Goal: Task Accomplishment & Management: Manage account settings

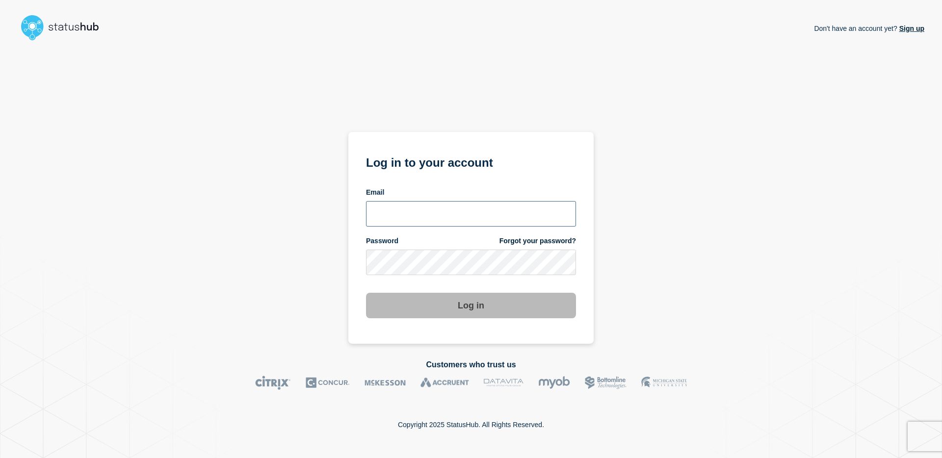
click at [539, 214] on input "email input" at bounding box center [471, 214] width 210 height 26
type input "arjay.javier@catonetworks.com"
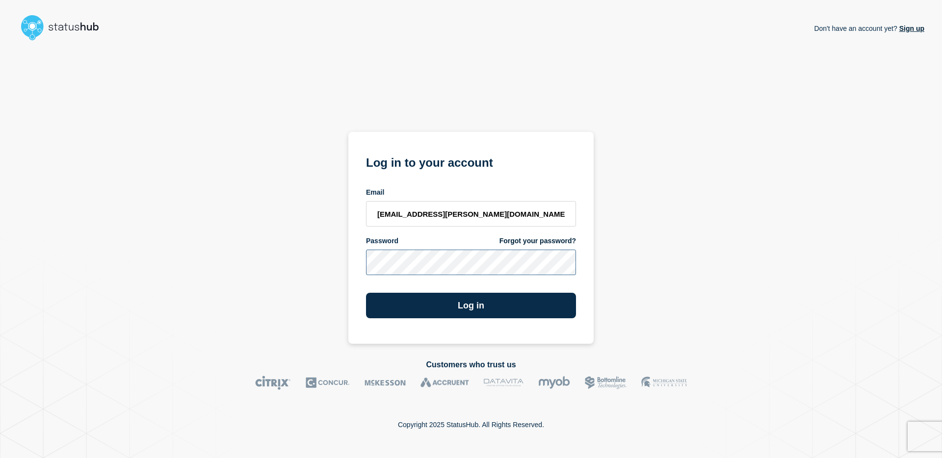
click at [366, 293] on button "Log in" at bounding box center [471, 306] width 210 height 26
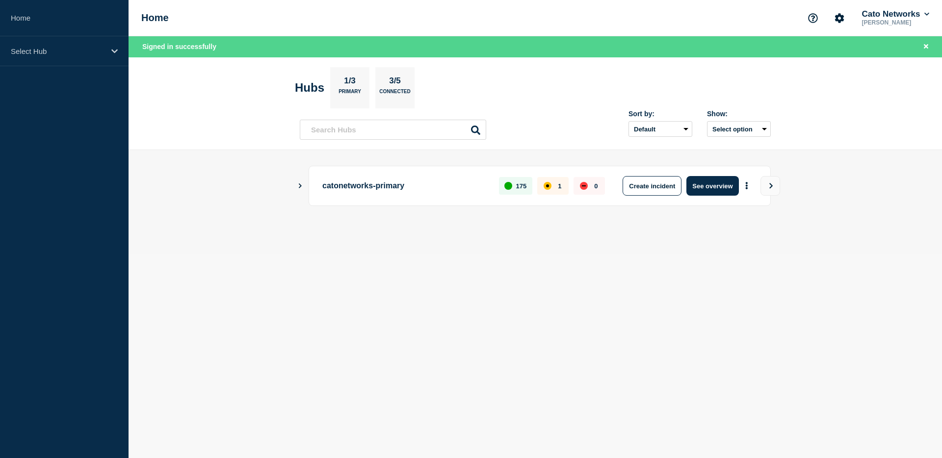
click at [339, 188] on p "catonetworks-primary" at bounding box center [404, 186] width 165 height 20
click at [708, 182] on button "See overview" at bounding box center [713, 186] width 52 height 20
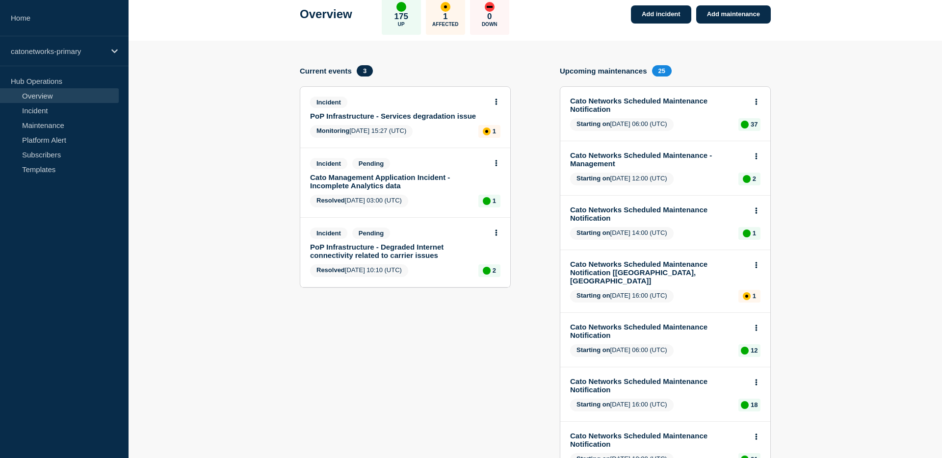
scroll to position [56, 0]
click at [410, 116] on link "PoP Infrastructure - Services degradation issue" at bounding box center [398, 115] width 177 height 8
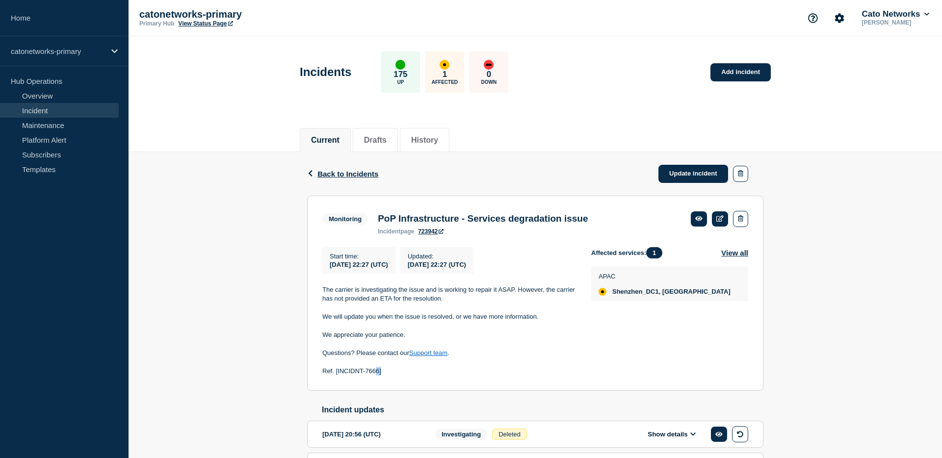
drag, startPoint x: 384, startPoint y: 381, endPoint x: 379, endPoint y: 377, distance: 6.0
click at [376, 376] on p "Ref. [INCIDNT-7666]" at bounding box center [448, 371] width 253 height 9
drag, startPoint x: 478, startPoint y: 371, endPoint x: 471, endPoint y: 368, distance: 7.5
click at [477, 367] on p at bounding box center [448, 362] width 253 height 9
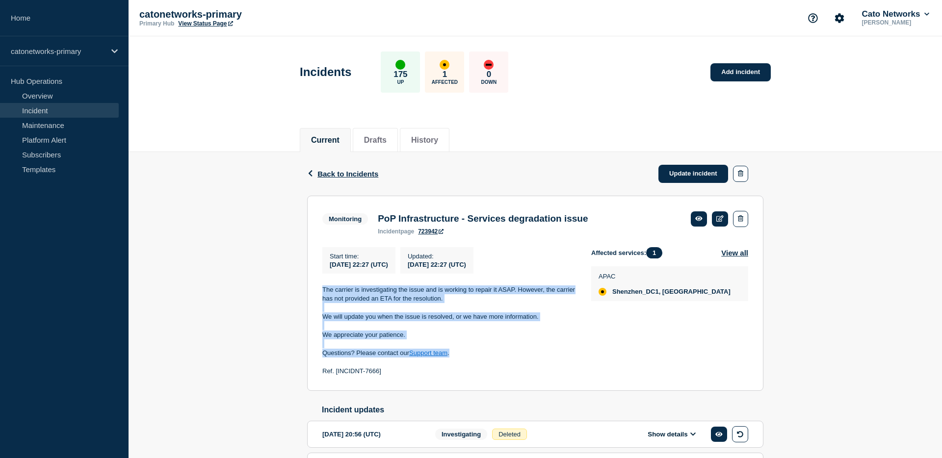
drag, startPoint x: 386, startPoint y: 348, endPoint x: 319, endPoint y: 298, distance: 84.1
click at [319, 298] on section "Monitoring PoP Infrastructure - Services degradation issue incident page 723942…" at bounding box center [535, 294] width 456 height 196
click at [325, 301] on p "The carrier is investigating the issue and is working to repair it ASAP. Howeve…" at bounding box center [448, 295] width 253 height 18
drag, startPoint x: 543, startPoint y: 323, endPoint x: 318, endPoint y: 299, distance: 226.6
click at [318, 299] on section "Monitoring PoP Infrastructure - Services degradation issue incident page 723942…" at bounding box center [535, 294] width 456 height 196
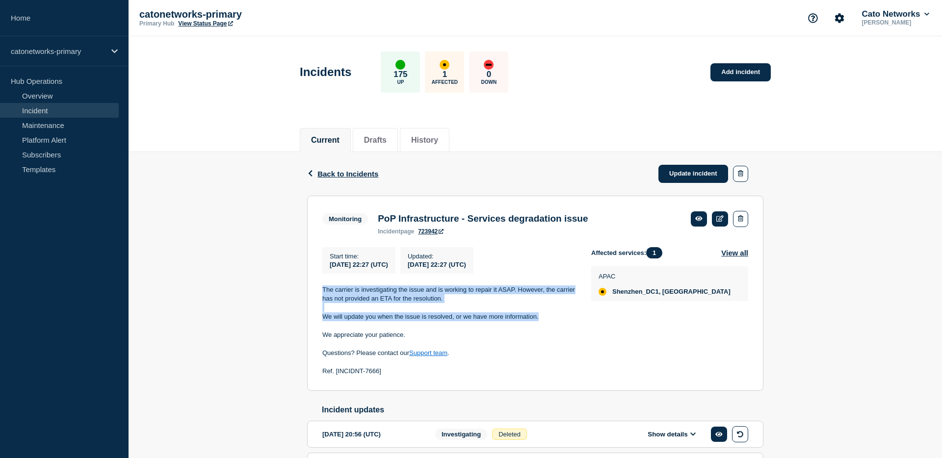
copy div "The carrier is investigating the issue and is working to repair it ASAP. Howeve…"
click at [677, 179] on link "Update incident" at bounding box center [694, 174] width 70 height 18
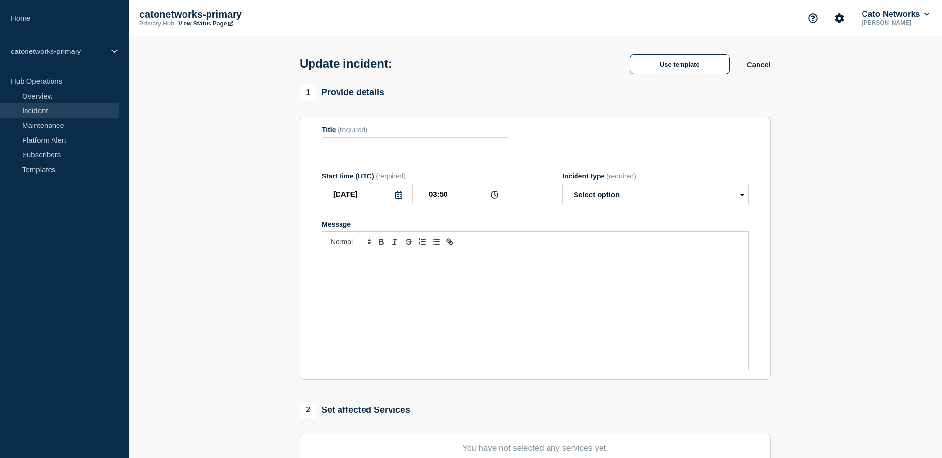
type input "PoP Infrastructure - Services degradation issue"
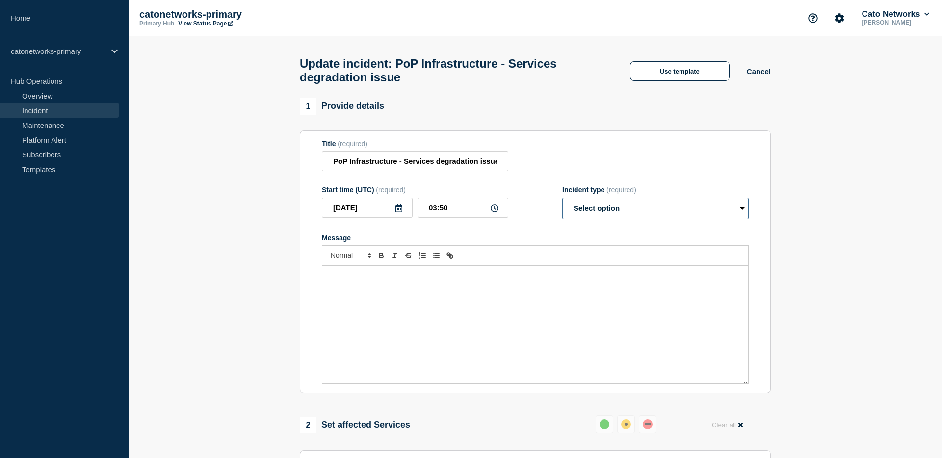
click at [627, 219] on select "Select option Investigating Identified Monitoring Resolved" at bounding box center [655, 209] width 187 height 22
select select "identified"
click at [562, 207] on select "Select option Investigating Identified Monitoring Resolved" at bounding box center [655, 209] width 187 height 22
click at [453, 218] on input "03:50" at bounding box center [463, 208] width 91 height 20
type input "03:30"
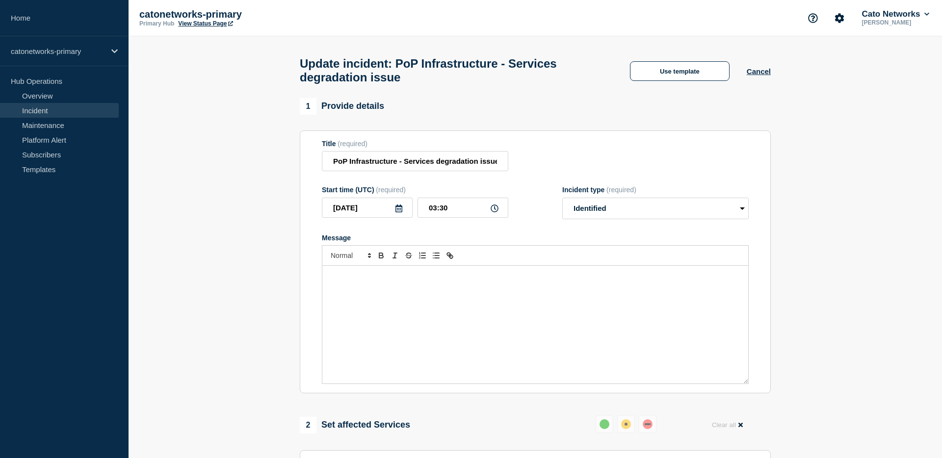
click at [484, 242] on div "Message" at bounding box center [535, 238] width 427 height 8
click at [511, 281] on p "Message" at bounding box center [535, 276] width 411 height 9
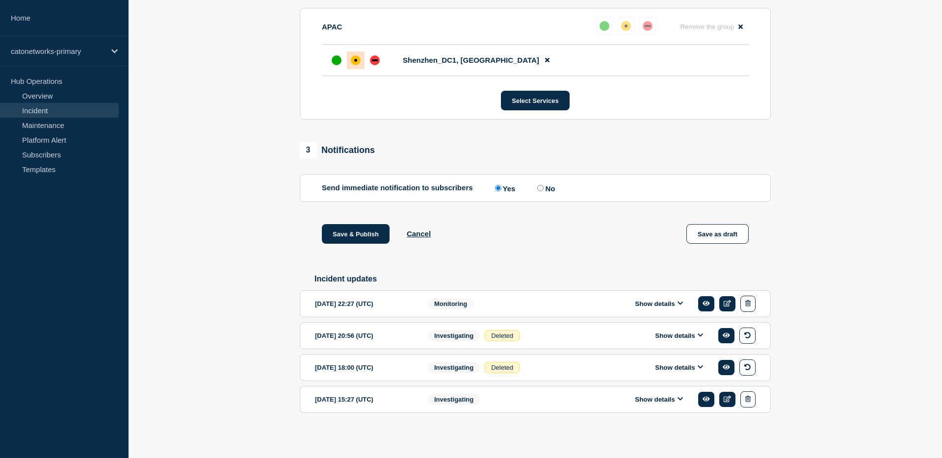
scroll to position [468, 0]
click at [375, 301] on div "[DATE] 22:27 (UTC)" at bounding box center [364, 303] width 98 height 16
click at [723, 298] on link at bounding box center [728, 303] width 16 height 15
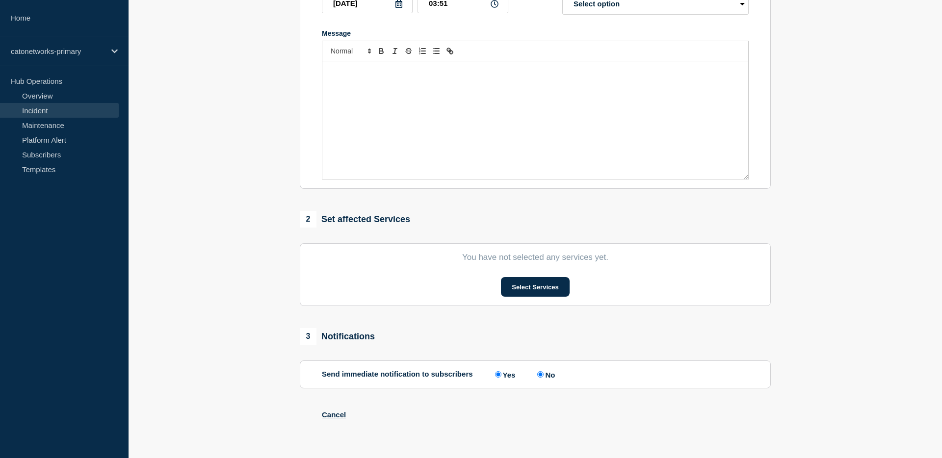
type input "PoP Infrastructure - Services degradation issue"
type input "[DATE]"
type input "22:27"
select select "monitoring"
radio input "false"
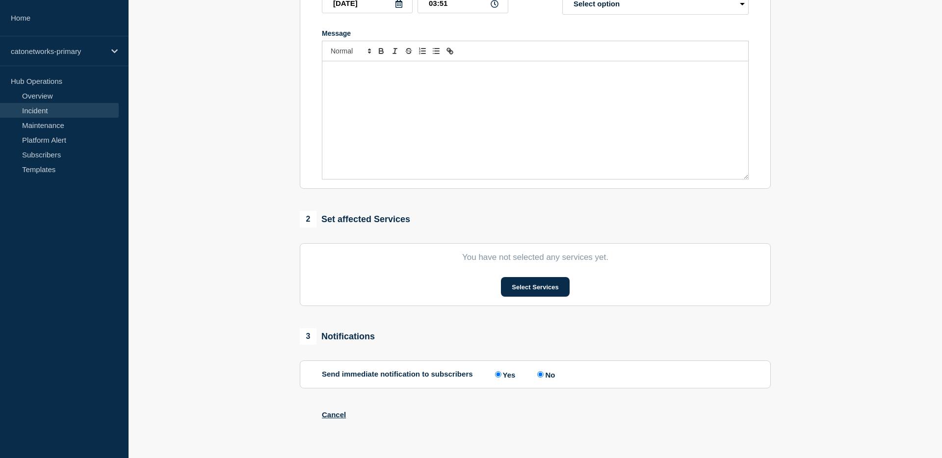
radio input "true"
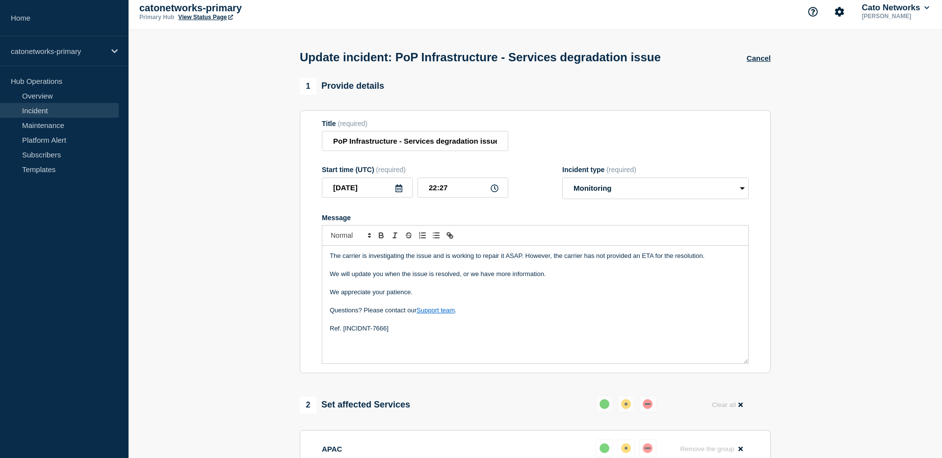
scroll to position [5, 0]
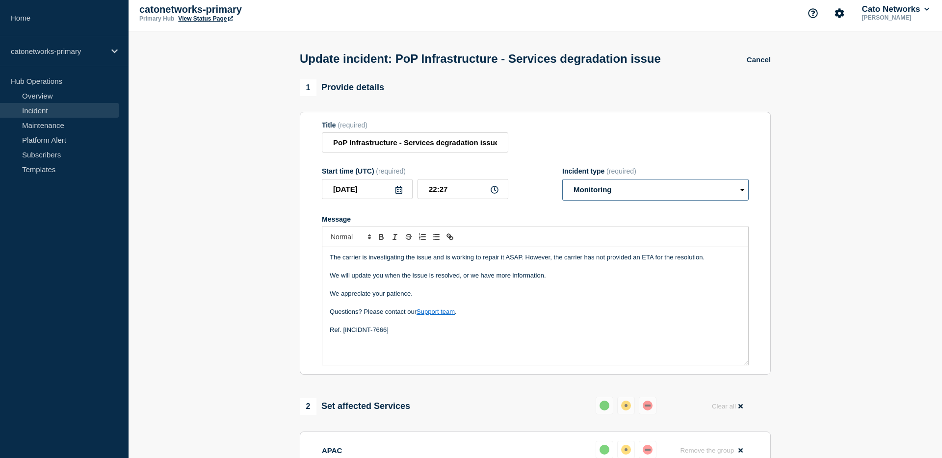
click at [635, 195] on select "Select option Investigating Identified Monitoring Resolved" at bounding box center [655, 190] width 187 height 22
select select "identified"
click at [562, 186] on select "Select option Investigating Identified Monitoring Resolved" at bounding box center [655, 190] width 187 height 22
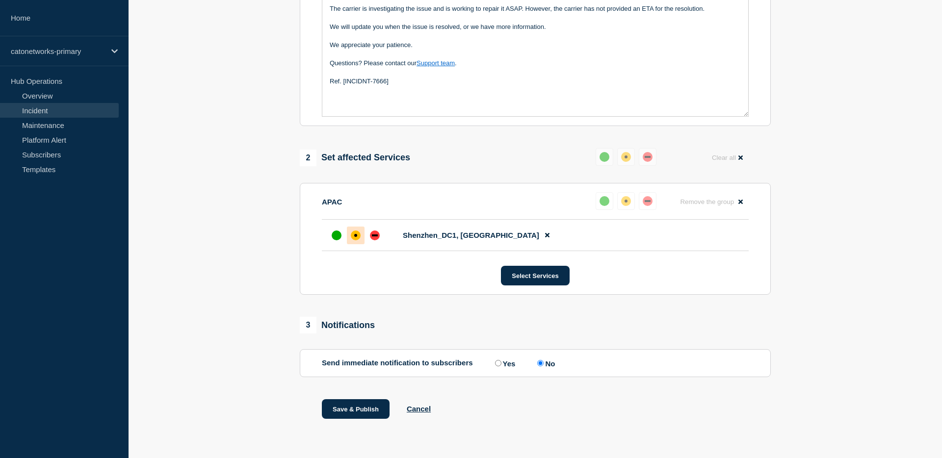
scroll to position [269, 0]
click at [357, 408] on button "Save & Publish" at bounding box center [356, 410] width 68 height 20
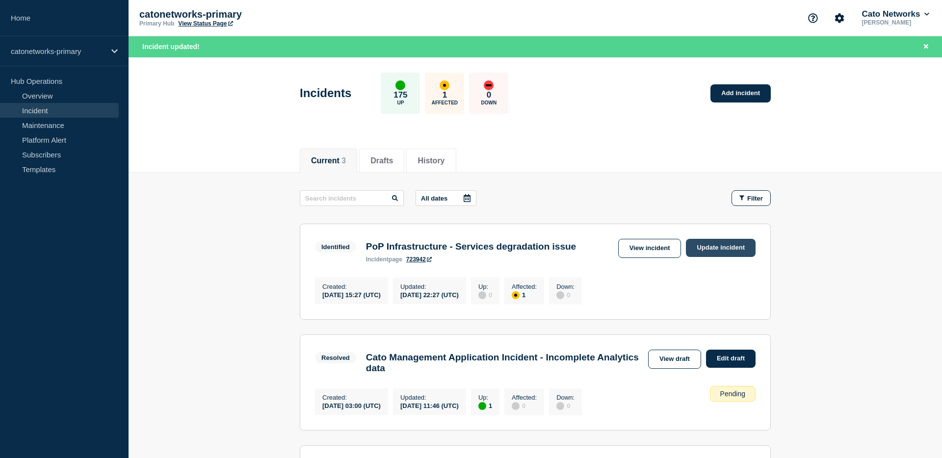
click at [731, 249] on link "Update incident" at bounding box center [721, 248] width 70 height 18
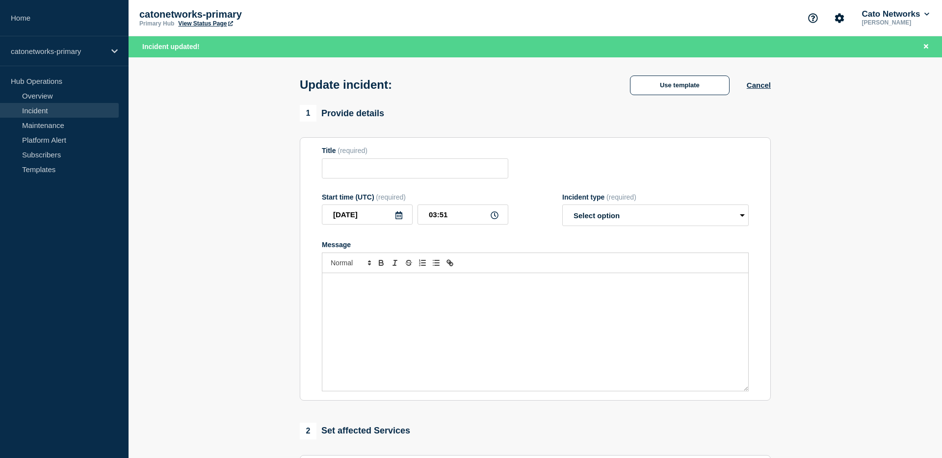
type input "PoP Infrastructure - Services degradation issue"
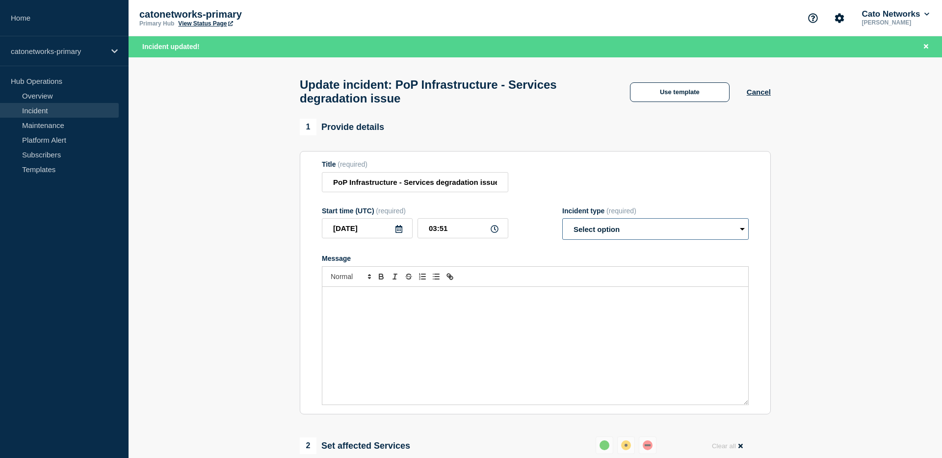
click at [628, 240] on select "Select option Investigating Identified Monitoring Resolved" at bounding box center [655, 229] width 187 height 22
select select "identified"
click at [562, 228] on select "Select option Investigating Identified Monitoring Resolved" at bounding box center [655, 229] width 187 height 22
click at [510, 316] on div "Message" at bounding box center [535, 346] width 426 height 118
click at [508, 320] on div "Message" at bounding box center [535, 346] width 426 height 118
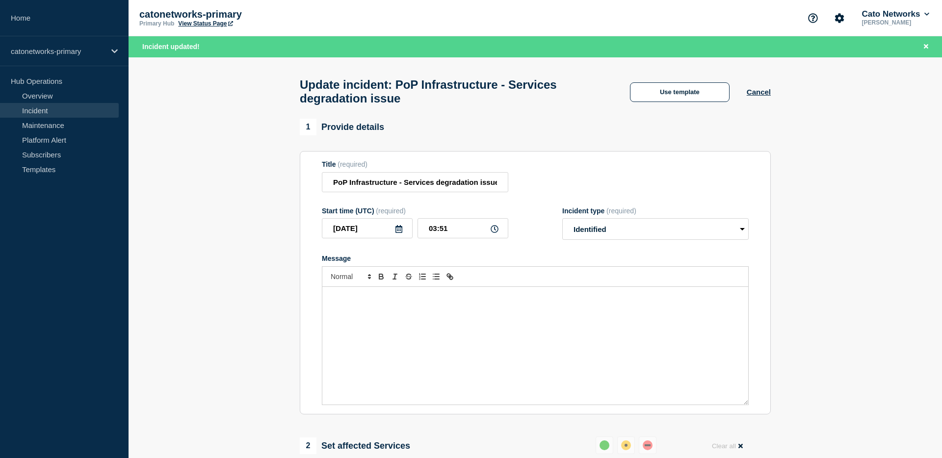
click at [362, 302] on p "Message" at bounding box center [535, 297] width 411 height 9
click at [330, 311] on p "We will share an update once the issue is resolved or when additional informati…" at bounding box center [535, 306] width 411 height 9
click at [578, 301] on p "The carrier is currently investigating the issue and working on a fix as soon a…" at bounding box center [535, 297] width 411 height 9
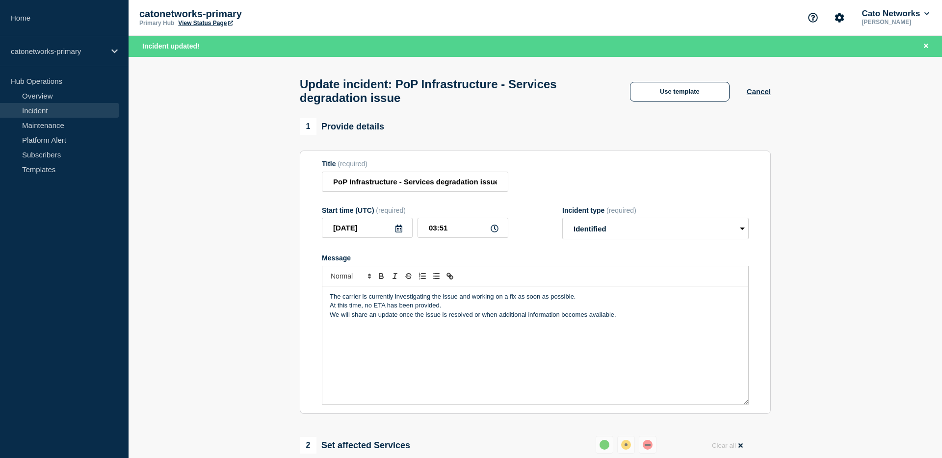
click at [462, 310] on p "At this time, no ETA has been provided." at bounding box center [535, 305] width 411 height 9
click at [355, 354] on div "The carrier is currently investigating the issue and working on a fix as soon a…" at bounding box center [535, 346] width 426 height 118
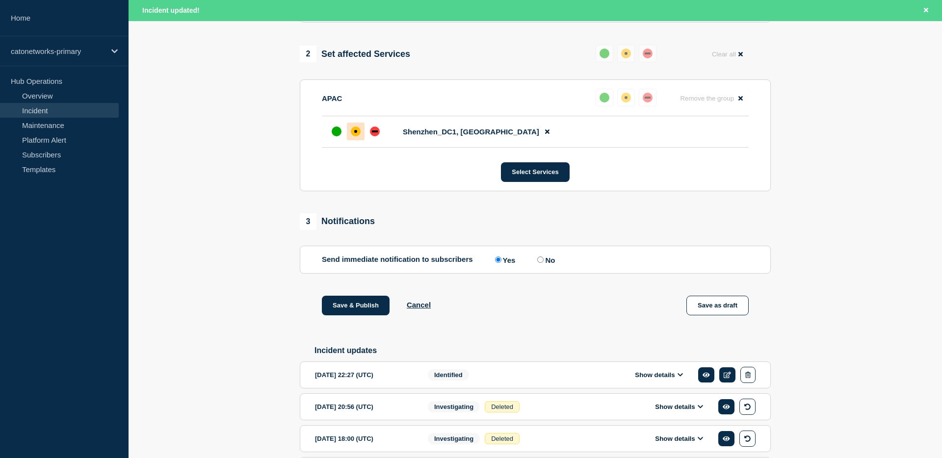
scroll to position [404, 0]
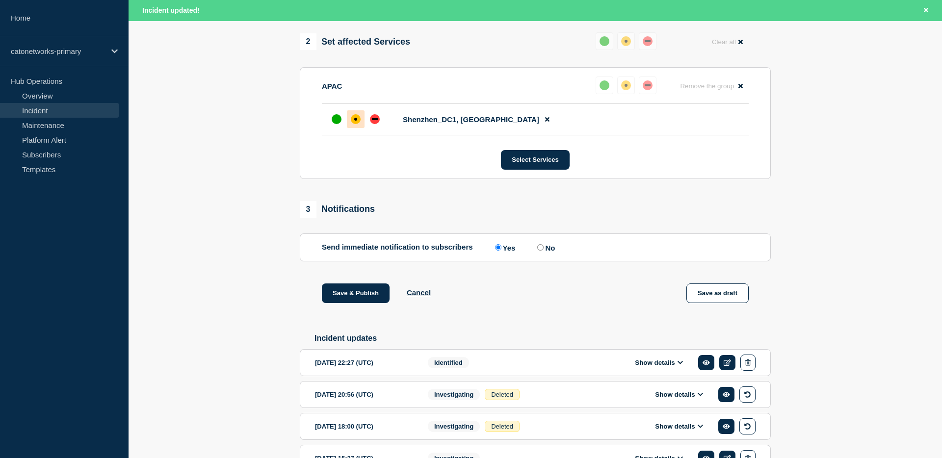
click at [537, 251] on input "No" at bounding box center [540, 247] width 6 height 6
radio input "true"
radio input "false"
click at [535, 291] on div "1 Provide details Title (required) PoP Infrastructure - Services degradation is…" at bounding box center [535, 108] width 482 height 789
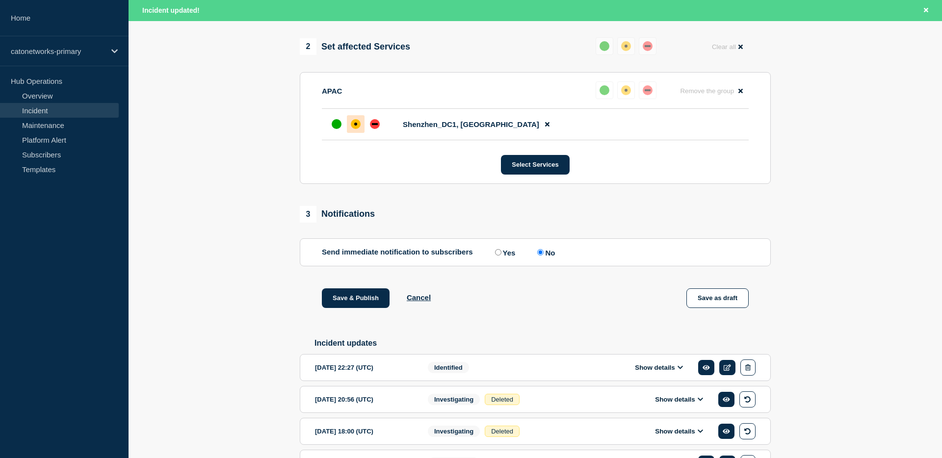
scroll to position [394, 0]
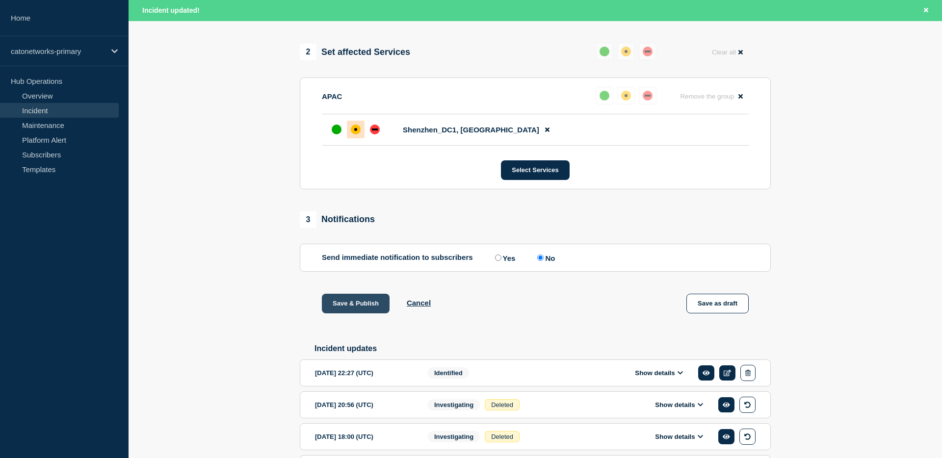
click at [354, 314] on button "Save & Publish" at bounding box center [356, 304] width 68 height 20
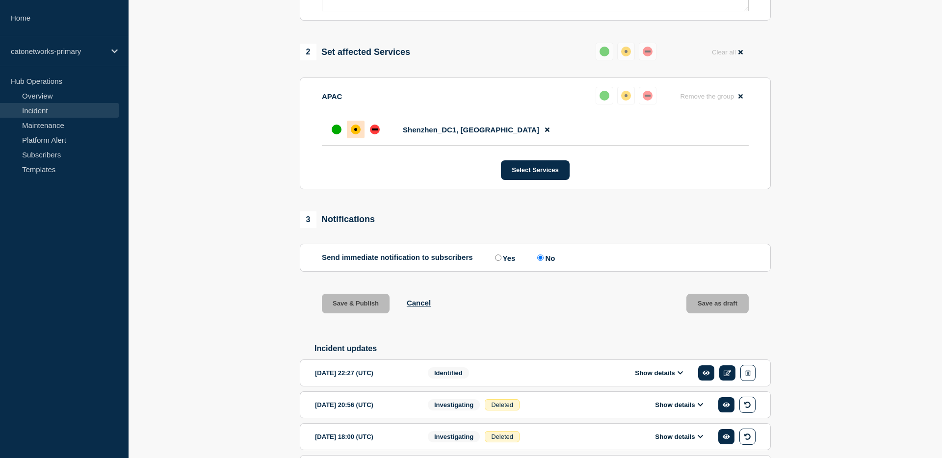
scroll to position [373, 0]
